Goal: Information Seeking & Learning: Learn about a topic

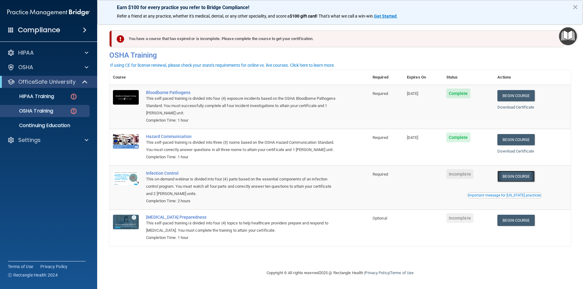
click at [529, 179] on link "Begin Course" at bounding box center [515, 176] width 37 height 11
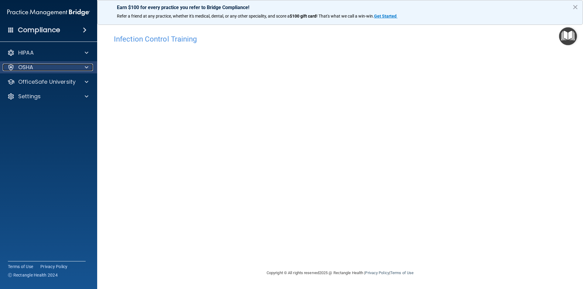
click at [40, 70] on div "OSHA" at bounding box center [40, 67] width 75 height 7
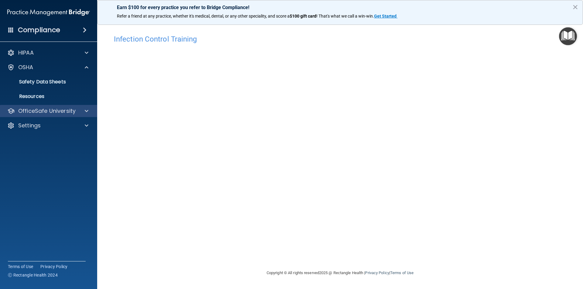
click at [43, 107] on div "OfficeSafe University" at bounding box center [48, 111] width 97 height 12
click at [90, 112] on div at bounding box center [85, 111] width 15 height 7
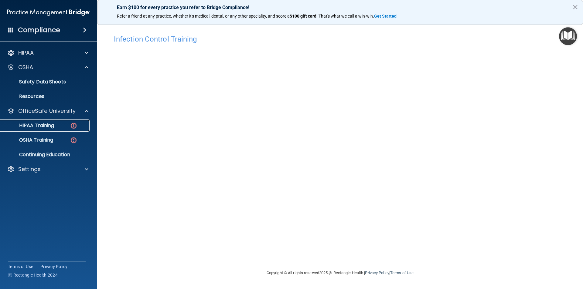
click at [45, 130] on link "HIPAA Training" at bounding box center [42, 126] width 96 height 12
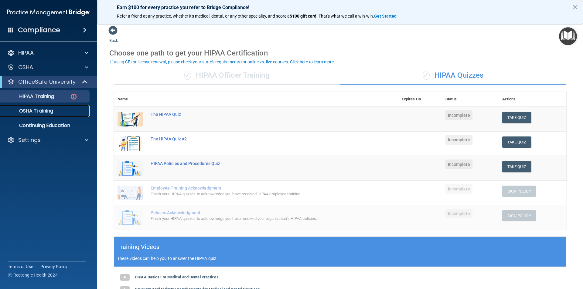
click at [45, 114] on p "OSHA Training" at bounding box center [28, 111] width 49 height 6
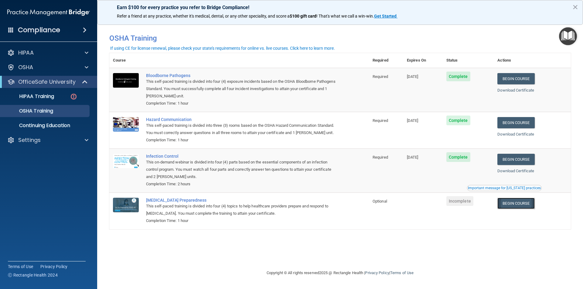
click at [525, 203] on link "Begin Course" at bounding box center [515, 203] width 37 height 11
